Goal: Find specific page/section: Find specific page/section

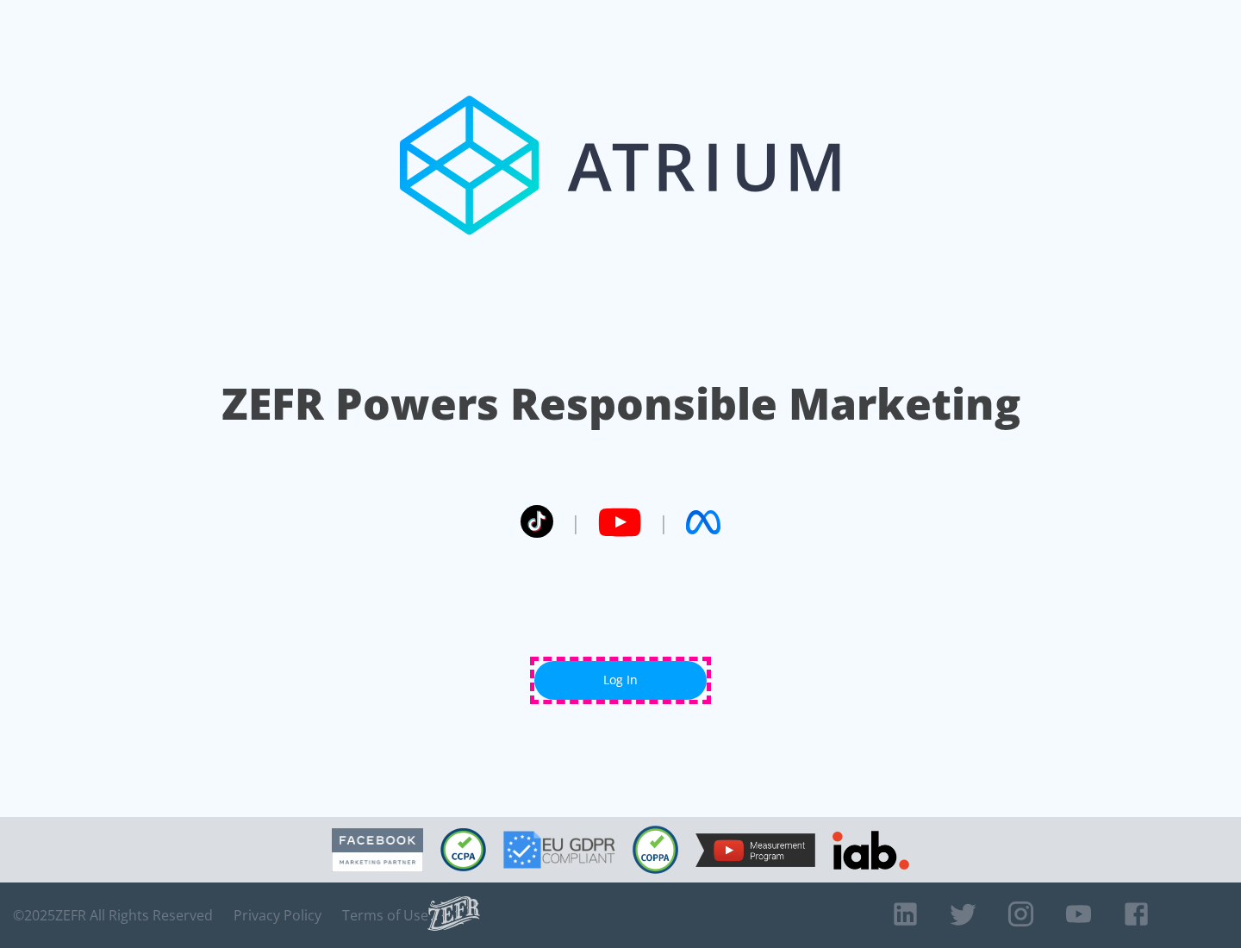
click at [620, 680] on link "Log In" at bounding box center [620, 680] width 172 height 39
